Goal: Information Seeking & Learning: Find specific page/section

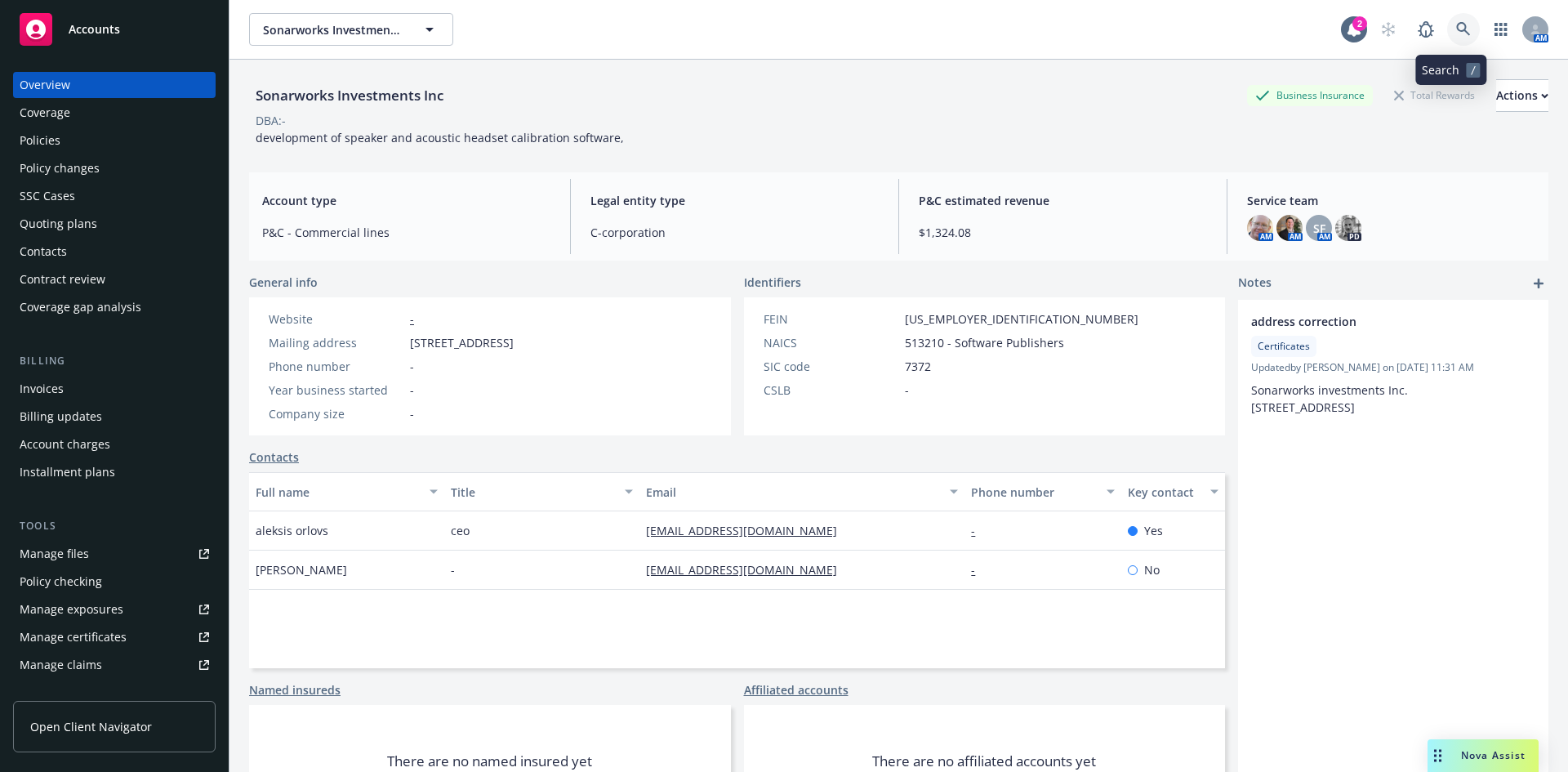
click at [1456, 25] on icon at bounding box center [1463, 29] width 14 height 14
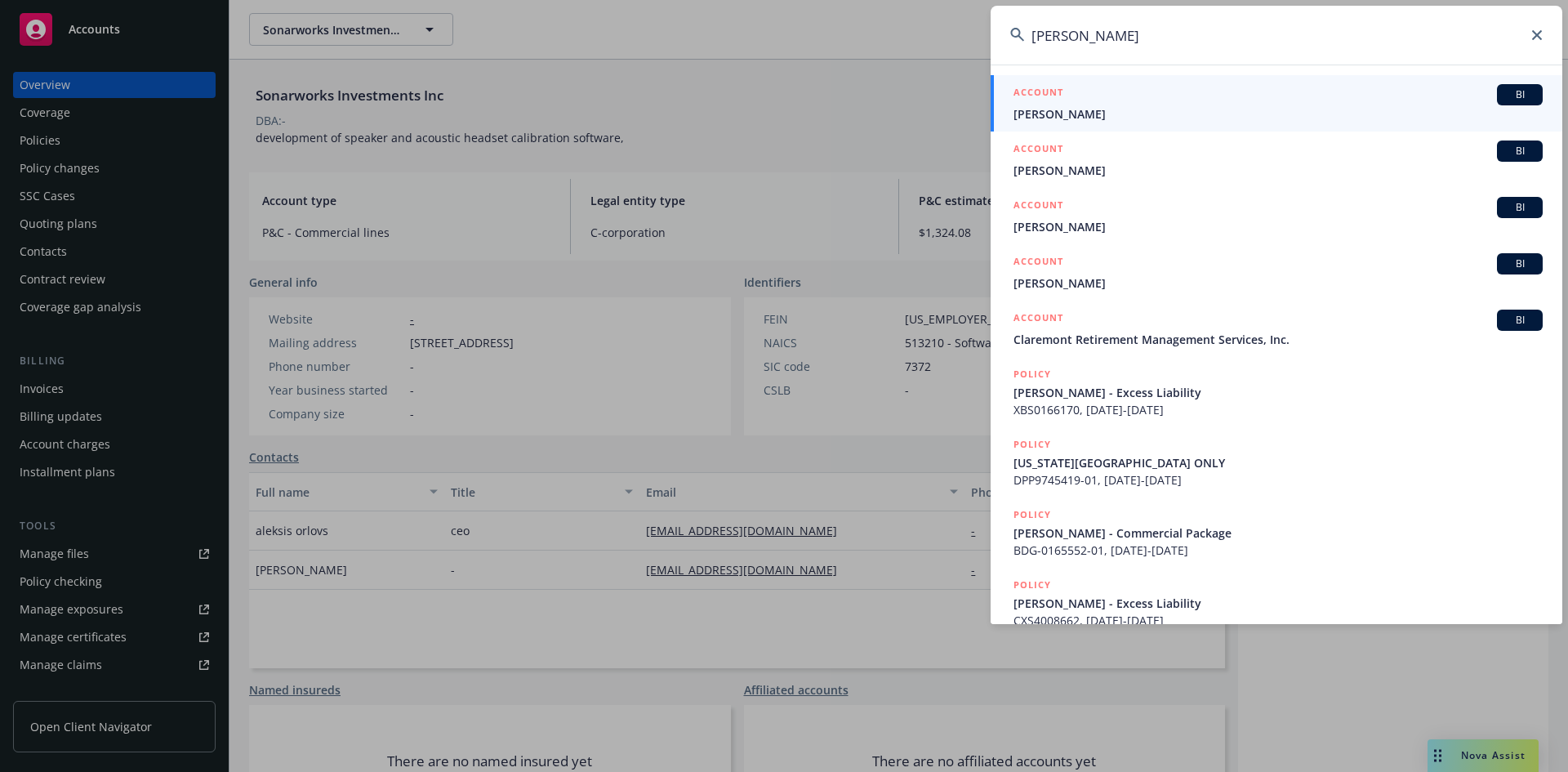
type input "[PERSON_NAME]"
click at [1043, 95] on h5 "ACCOUNT" at bounding box center [1038, 94] width 50 height 20
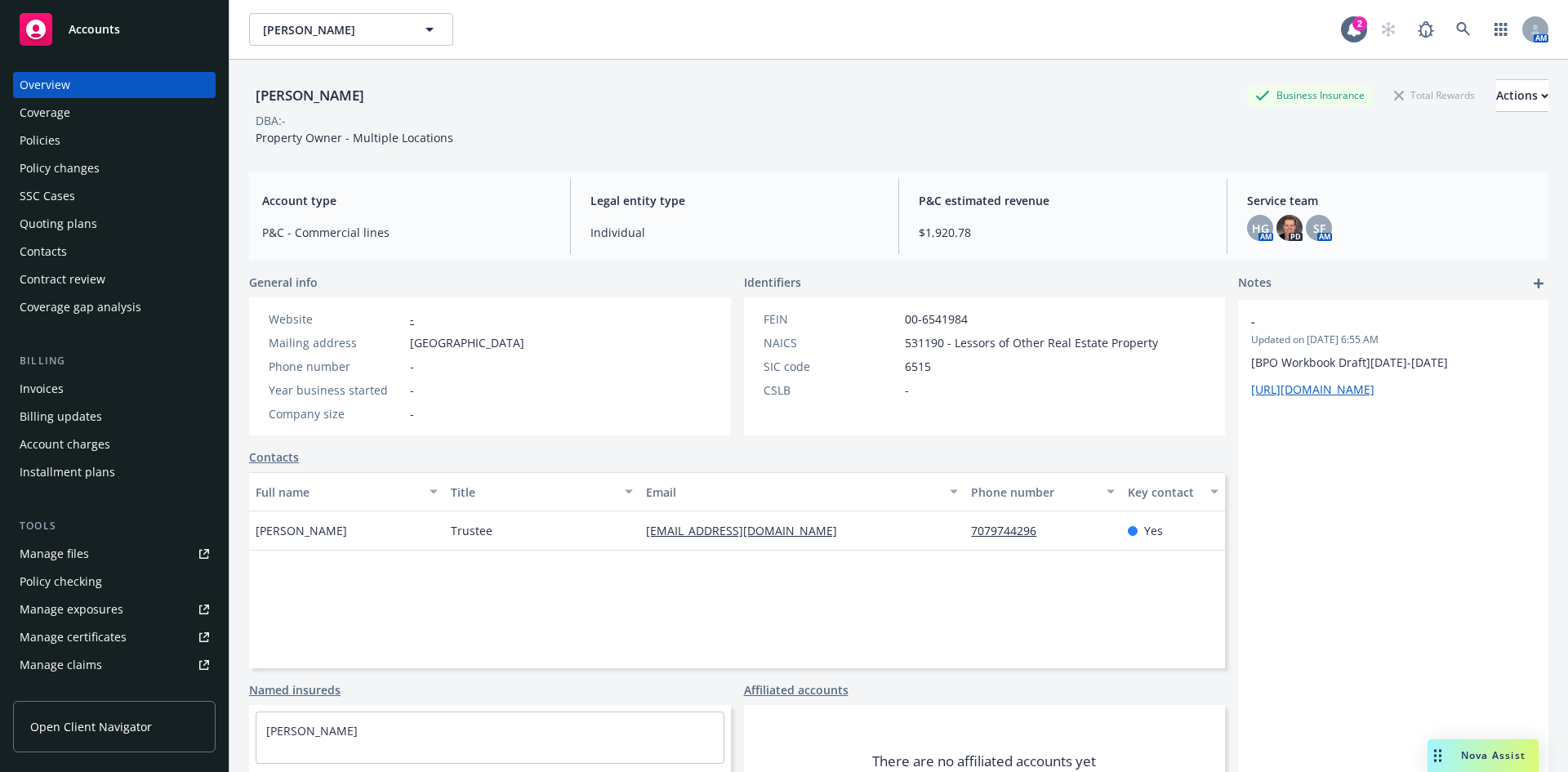
click at [91, 137] on div "Policies" at bounding box center [114, 140] width 189 height 26
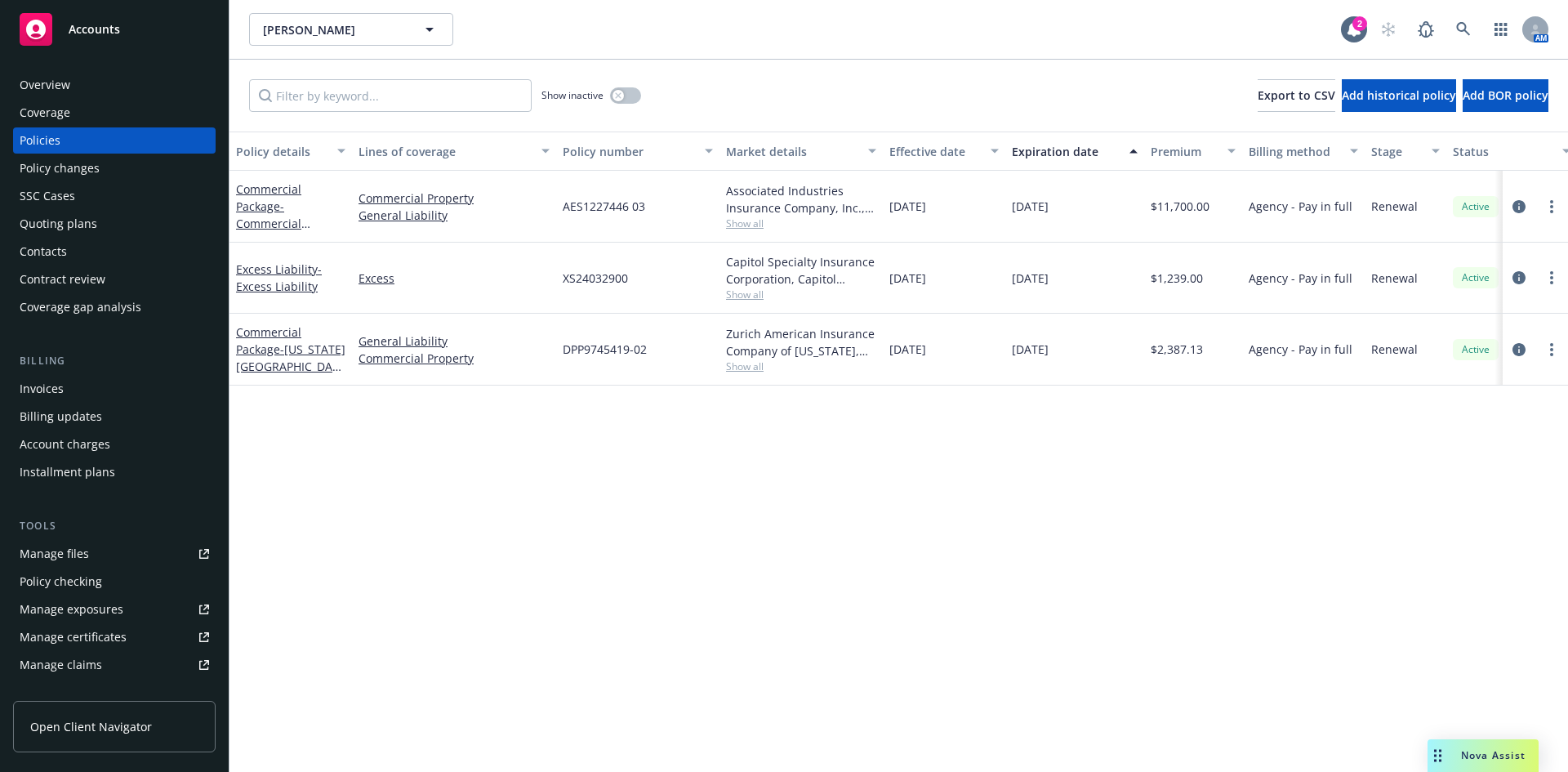
click at [766, 293] on span "Show all" at bounding box center [801, 294] width 150 height 14
click at [1088, 469] on div "Policy details Lines of coverage Policy number Market details Effective date Ex…" at bounding box center [898, 451] width 1338 height 640
